Goal: Task Accomplishment & Management: Manage account settings

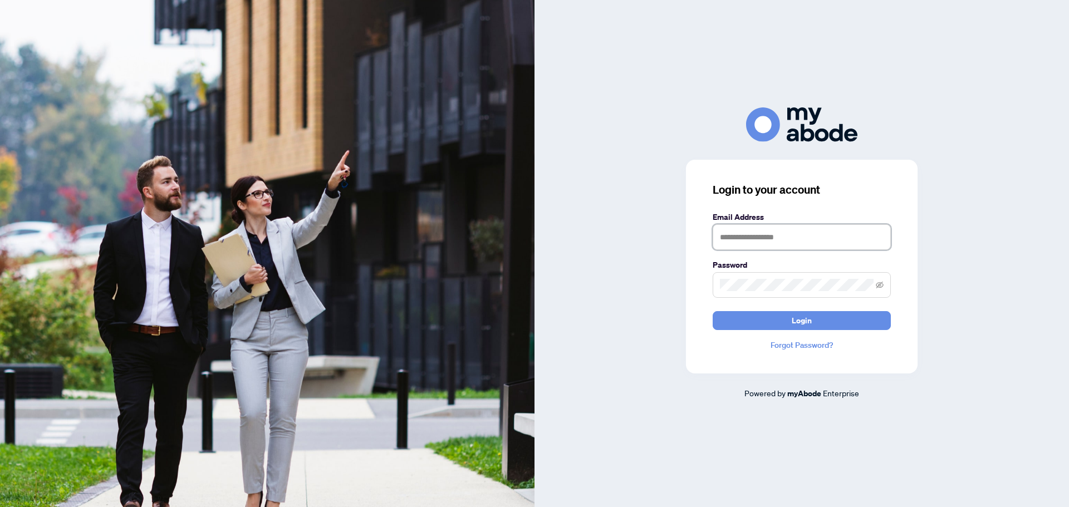
click at [768, 242] on input "text" at bounding box center [802, 237] width 178 height 26
type input "**********"
click at [708, 283] on div "**********" at bounding box center [802, 267] width 232 height 214
click at [713, 311] on button "Login" at bounding box center [802, 320] width 178 height 19
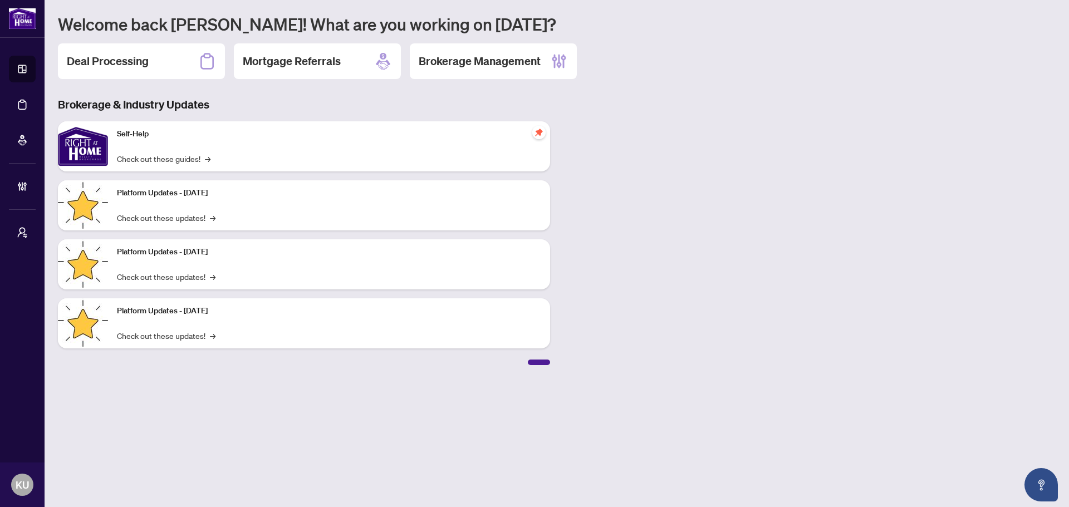
click at [115, 62] on h2 "Deal Processing" at bounding box center [108, 61] width 82 height 16
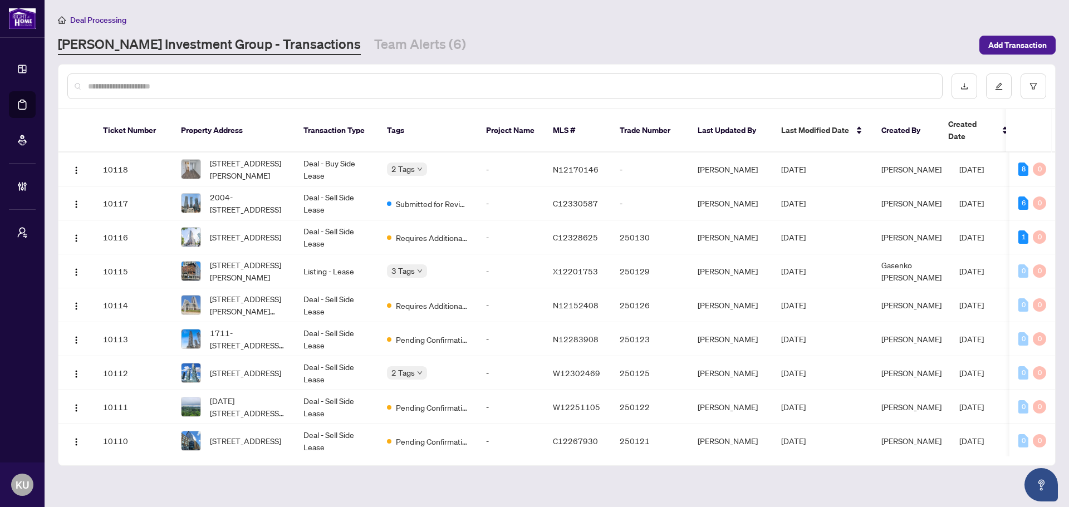
click at [174, 86] on input "text" at bounding box center [510, 86] width 845 height 12
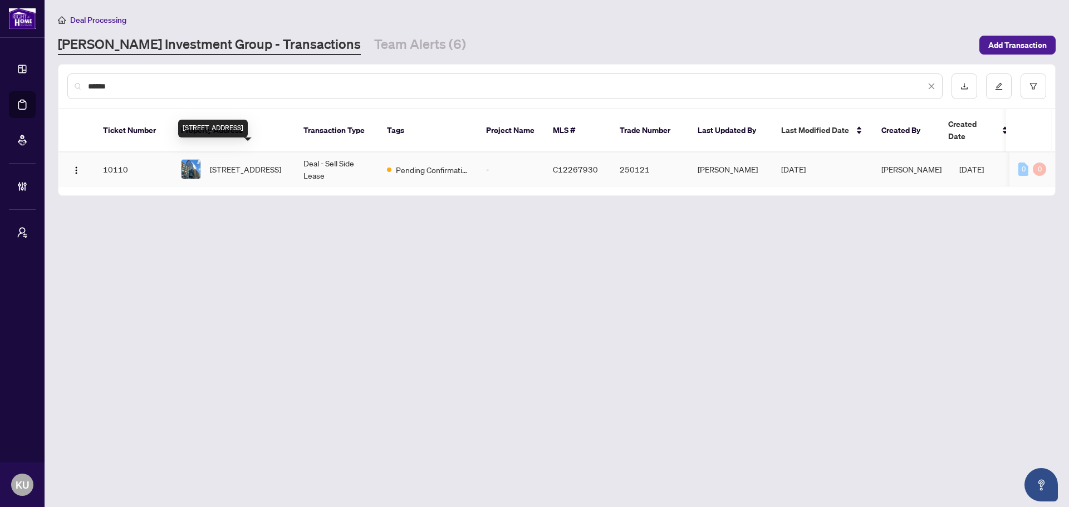
type input "******"
click at [240, 163] on span "[STREET_ADDRESS]" at bounding box center [245, 169] width 71 height 12
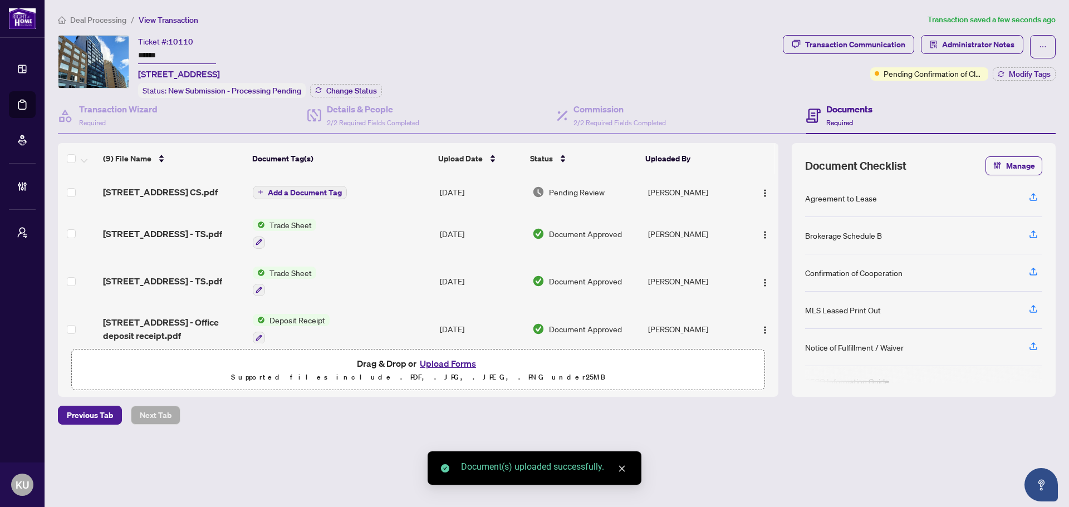
click at [280, 191] on span "Add a Document Tag" at bounding box center [305, 193] width 74 height 8
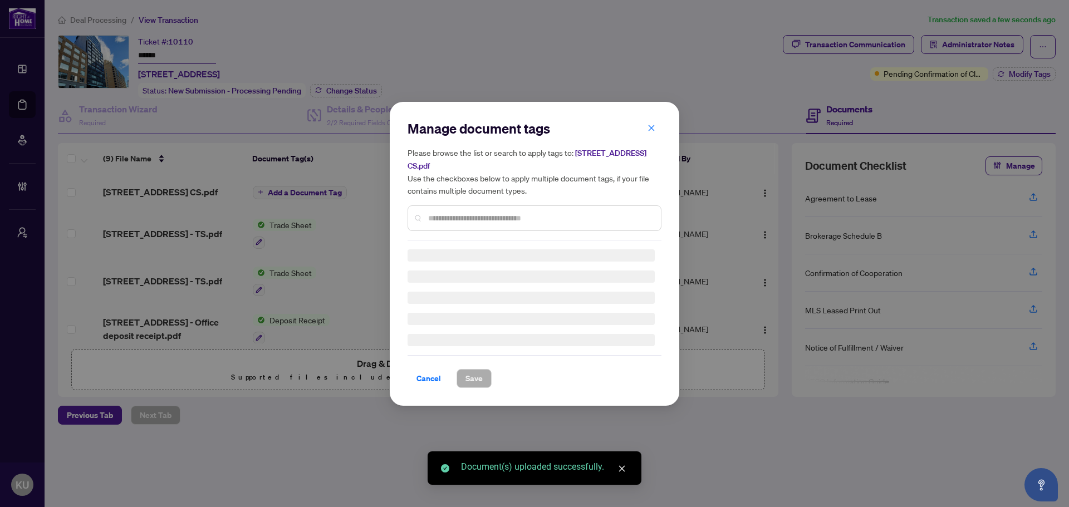
click at [446, 209] on div at bounding box center [535, 218] width 254 height 26
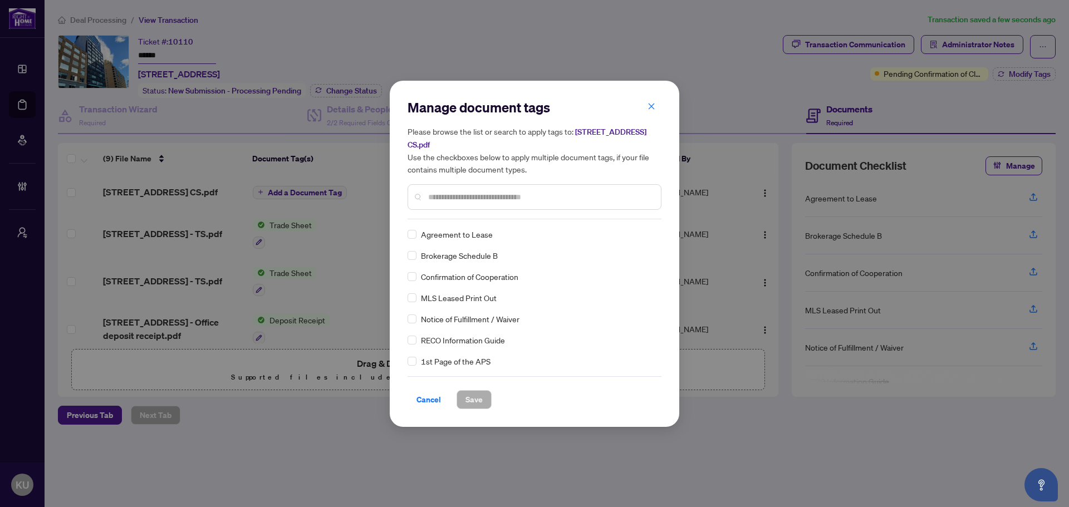
click at [457, 204] on div at bounding box center [535, 197] width 254 height 26
click at [495, 200] on input "text" at bounding box center [540, 197] width 224 height 12
type input "*****"
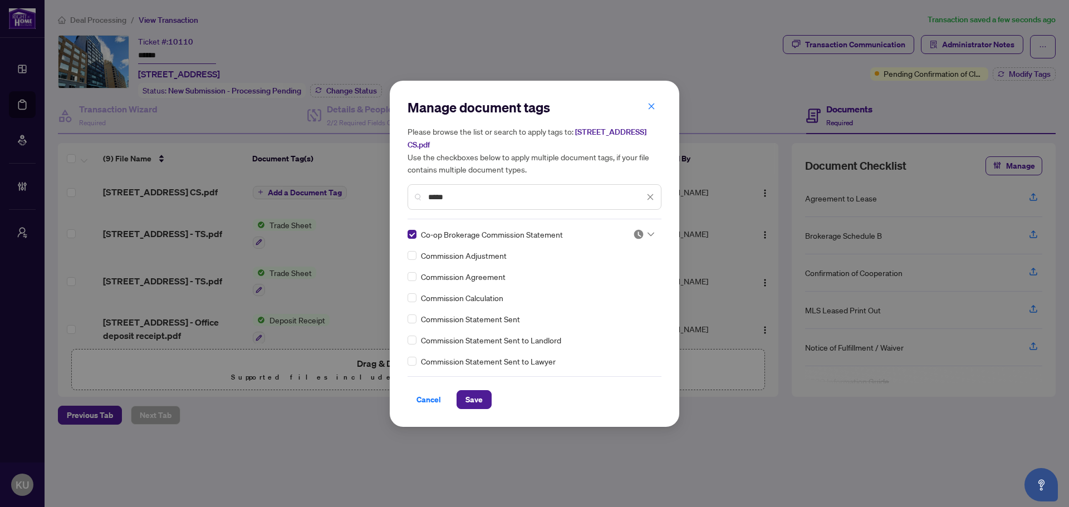
click at [633, 239] on input "search" at bounding box center [638, 234] width 11 height 17
click at [624, 283] on div "Approved" at bounding box center [606, 288] width 71 height 12
click at [482, 398] on span "Save" at bounding box center [473, 400] width 17 height 18
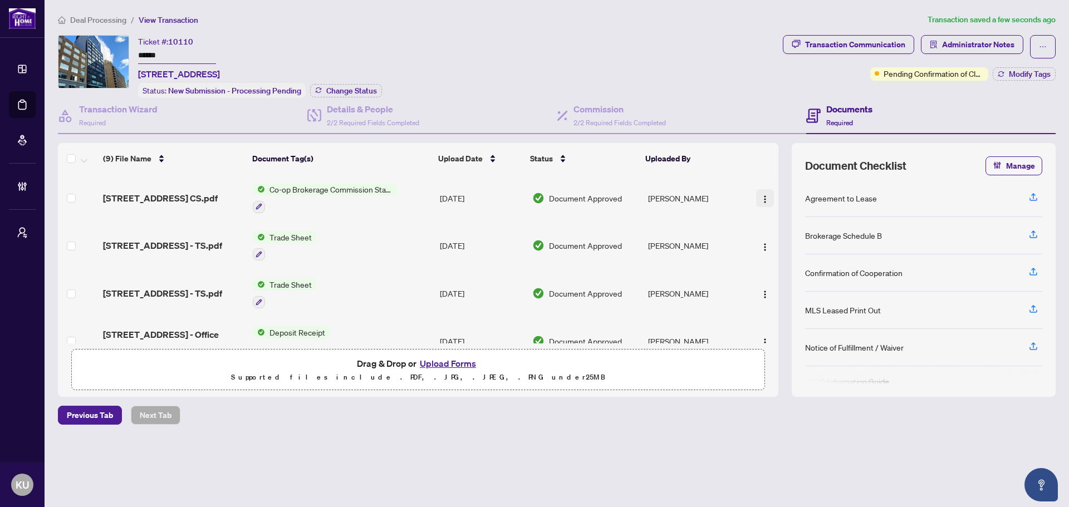
click at [760, 192] on span "button" at bounding box center [764, 198] width 9 height 12
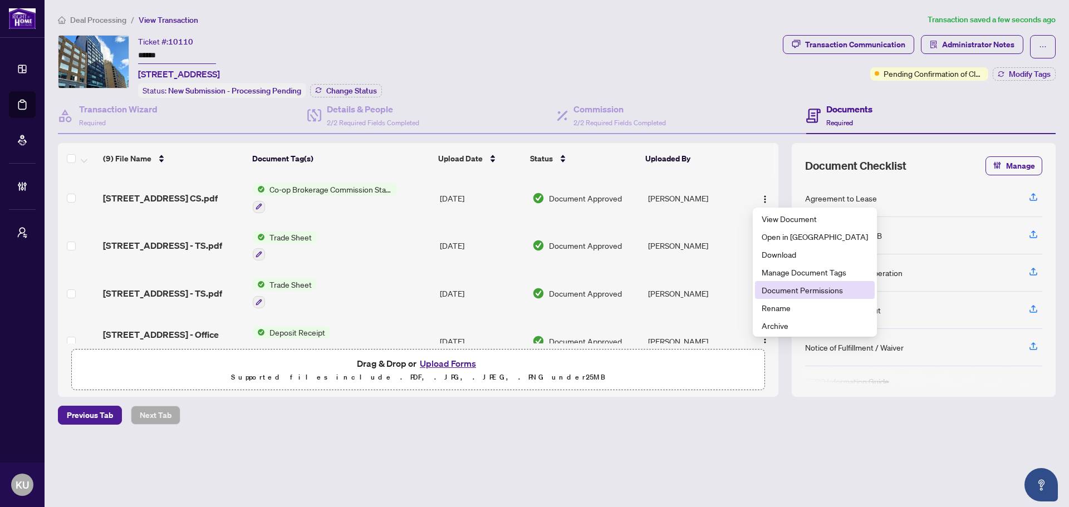
click at [792, 288] on span "Document Permissions" at bounding box center [815, 290] width 106 height 12
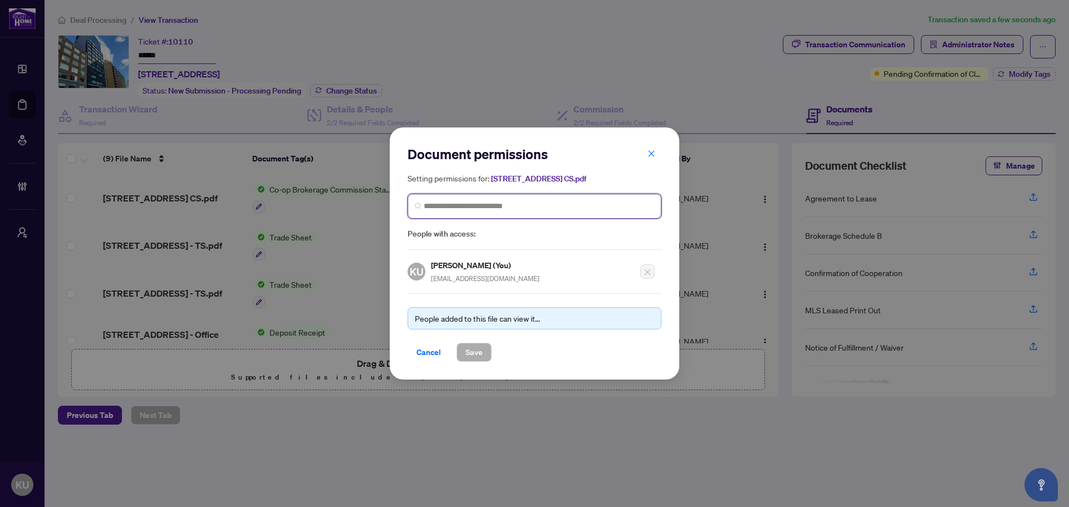
click at [483, 208] on input "search" at bounding box center [539, 206] width 230 height 12
type input "****"
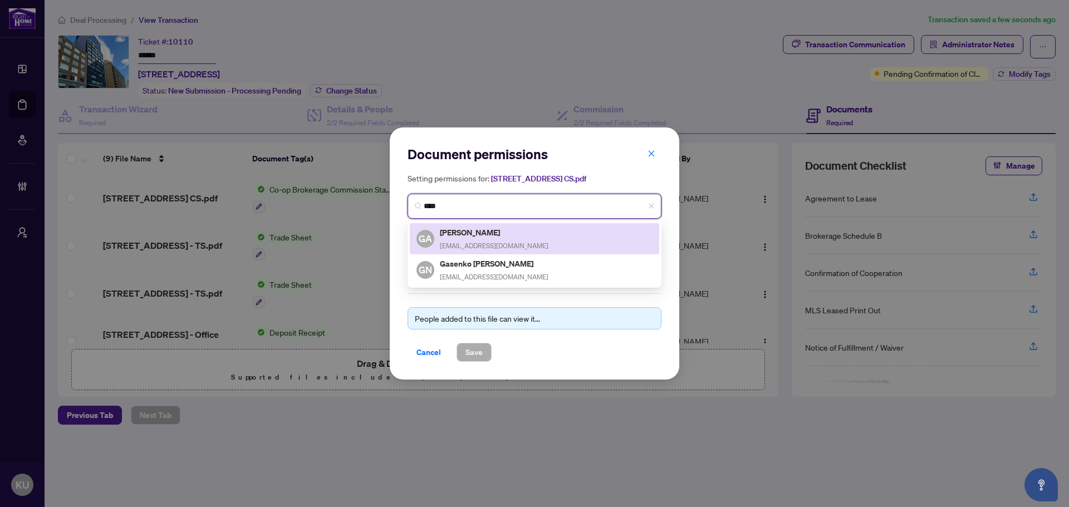
click at [480, 231] on h5 "[PERSON_NAME]" at bounding box center [494, 232] width 109 height 13
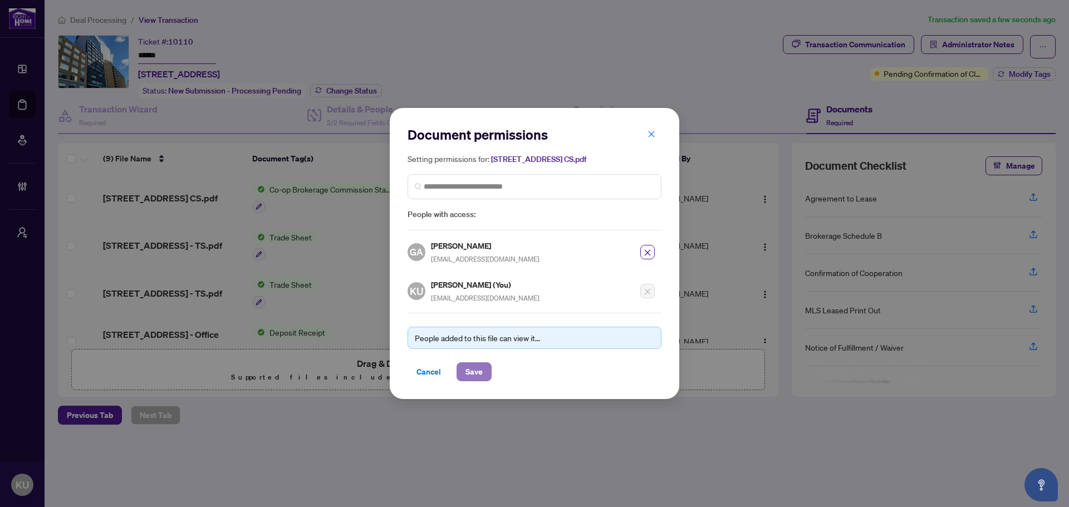
click at [478, 370] on span "Save" at bounding box center [473, 372] width 17 height 18
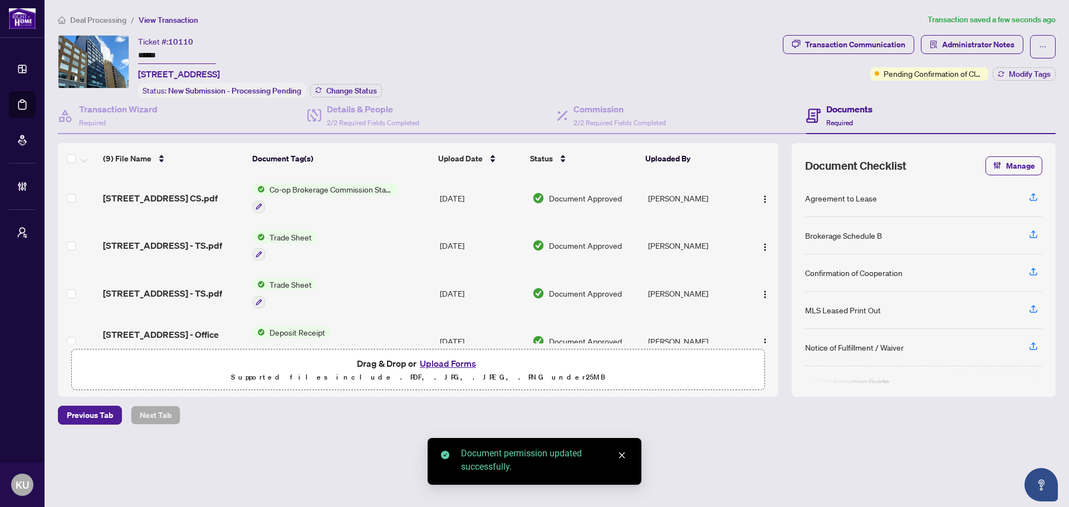
drag, startPoint x: 100, startPoint y: 19, endPoint x: 93, endPoint y: 5, distance: 15.7
click at [100, 19] on span "Deal Processing" at bounding box center [98, 20] width 56 height 10
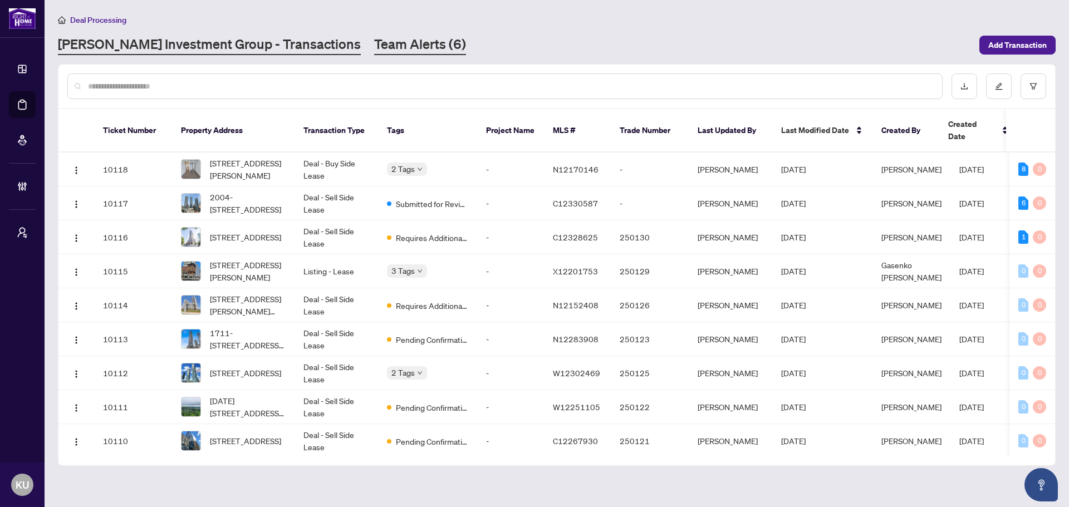
click at [374, 36] on link "Team Alerts (6)" at bounding box center [420, 45] width 92 height 20
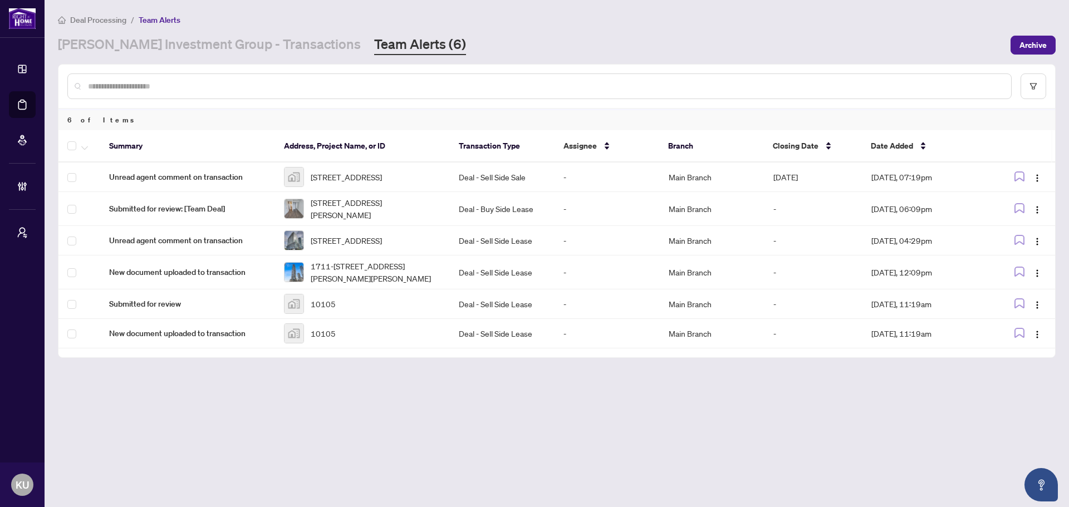
click at [101, 20] on span "Deal Processing" at bounding box center [98, 20] width 56 height 10
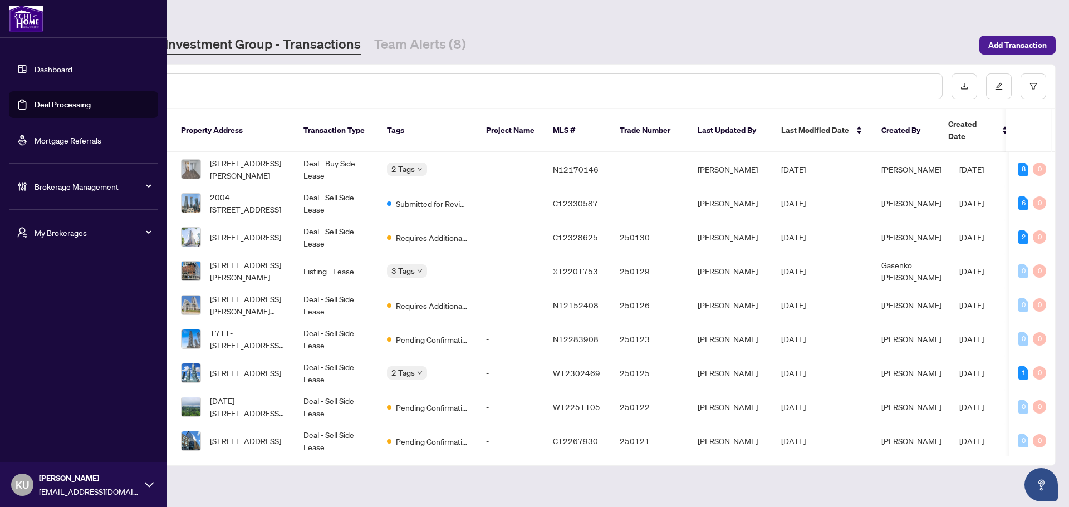
click at [49, 65] on link "Dashboard" at bounding box center [54, 69] width 38 height 10
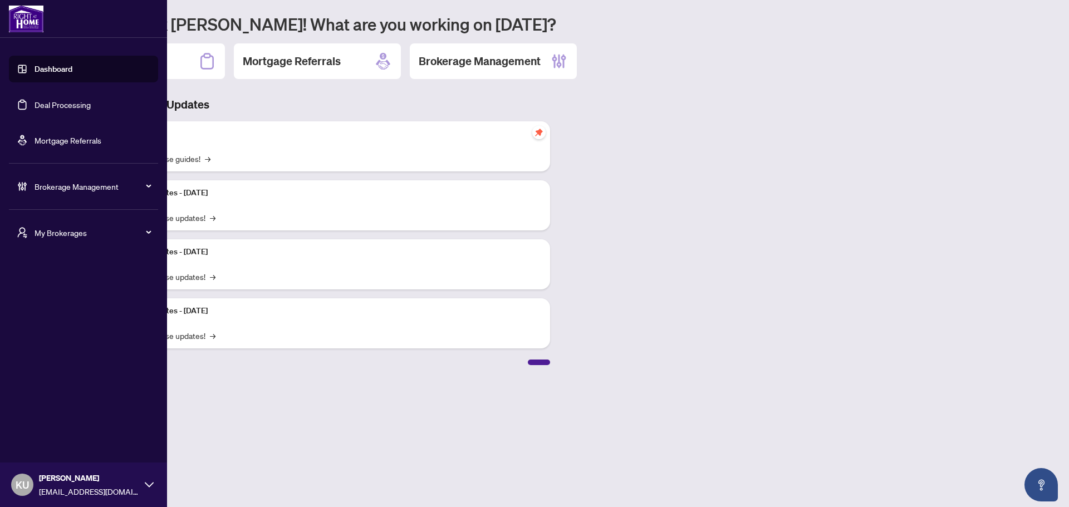
click at [35, 18] on img at bounding box center [26, 19] width 35 height 27
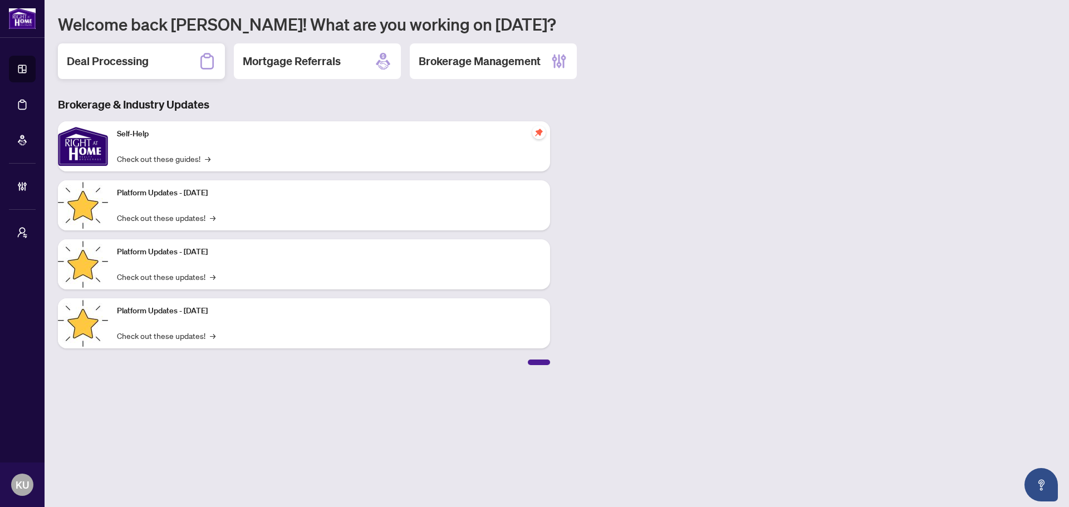
click at [106, 60] on h2 "Deal Processing" at bounding box center [108, 61] width 82 height 16
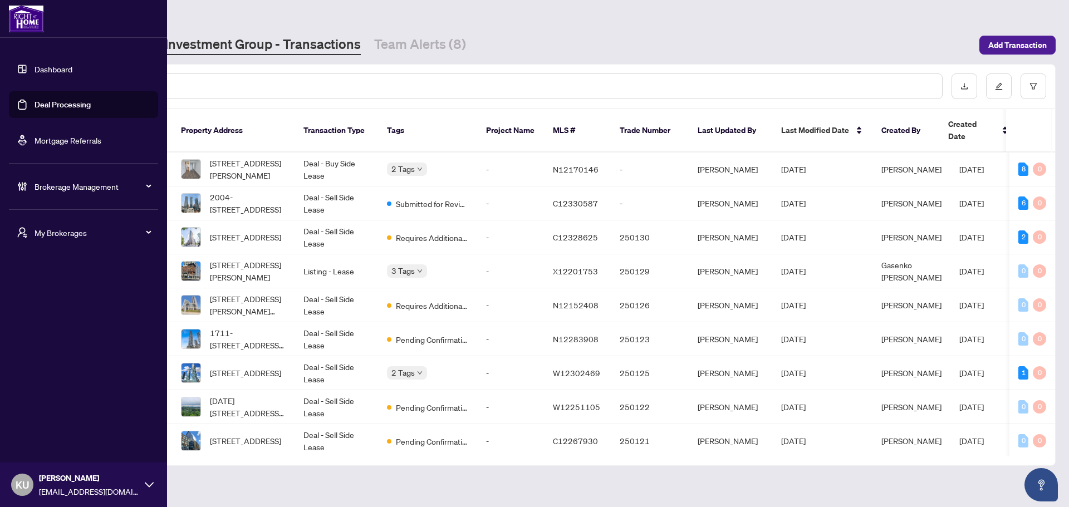
drag, startPoint x: 53, startPoint y: 66, endPoint x: 148, endPoint y: 53, distance: 96.1
click at [53, 66] on link "Dashboard" at bounding box center [54, 69] width 38 height 10
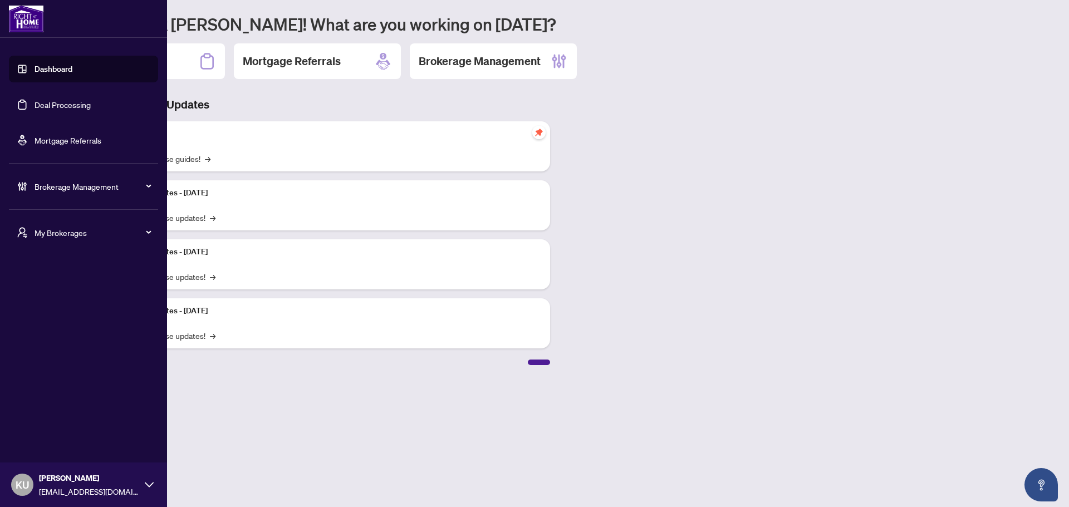
click at [138, 232] on span "My Brokerages" at bounding box center [93, 233] width 116 height 12
click at [49, 346] on span "RAHR Pro" at bounding box center [86, 348] width 127 height 12
